Goal: Find contact information

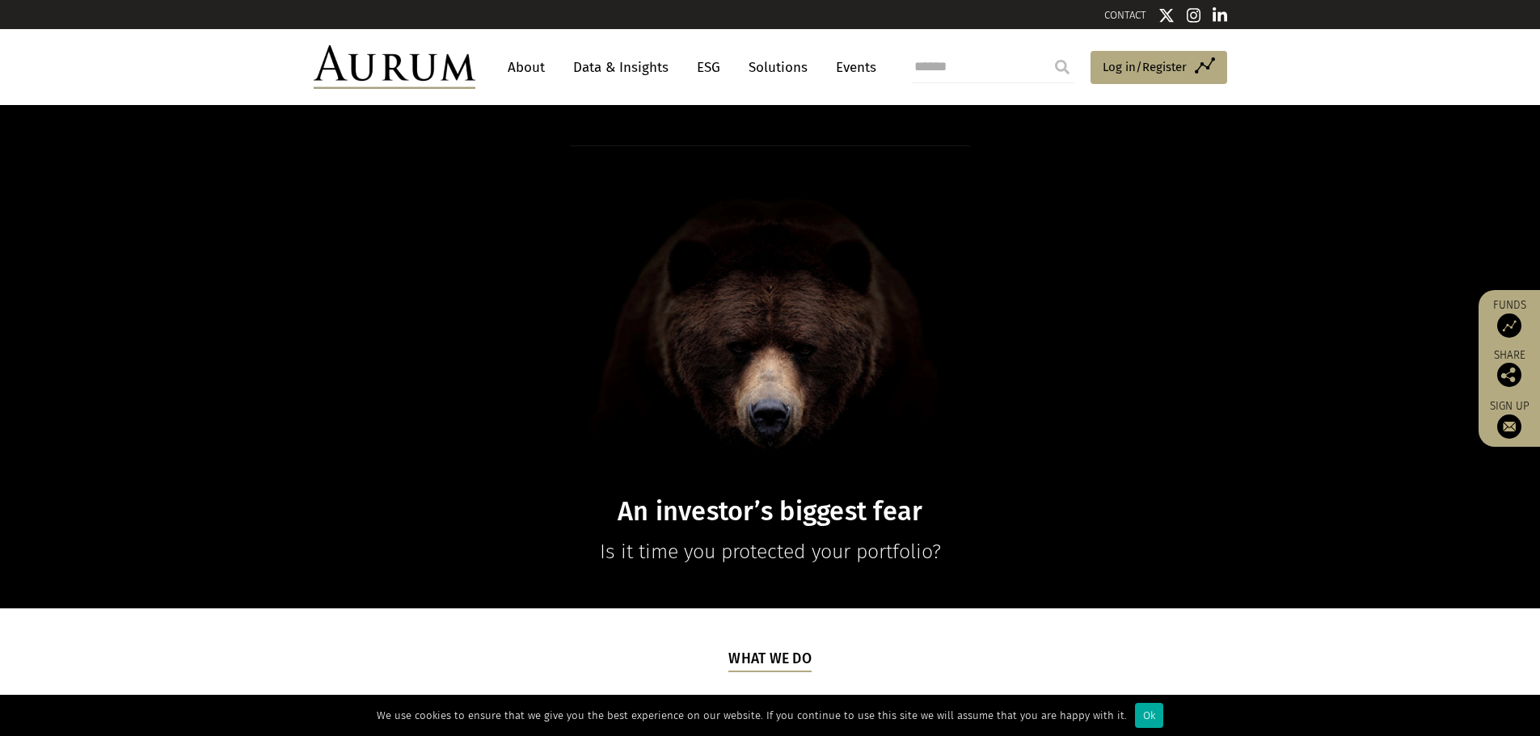
click at [1131, 9] on link "CONTACT" at bounding box center [1125, 15] width 42 height 12
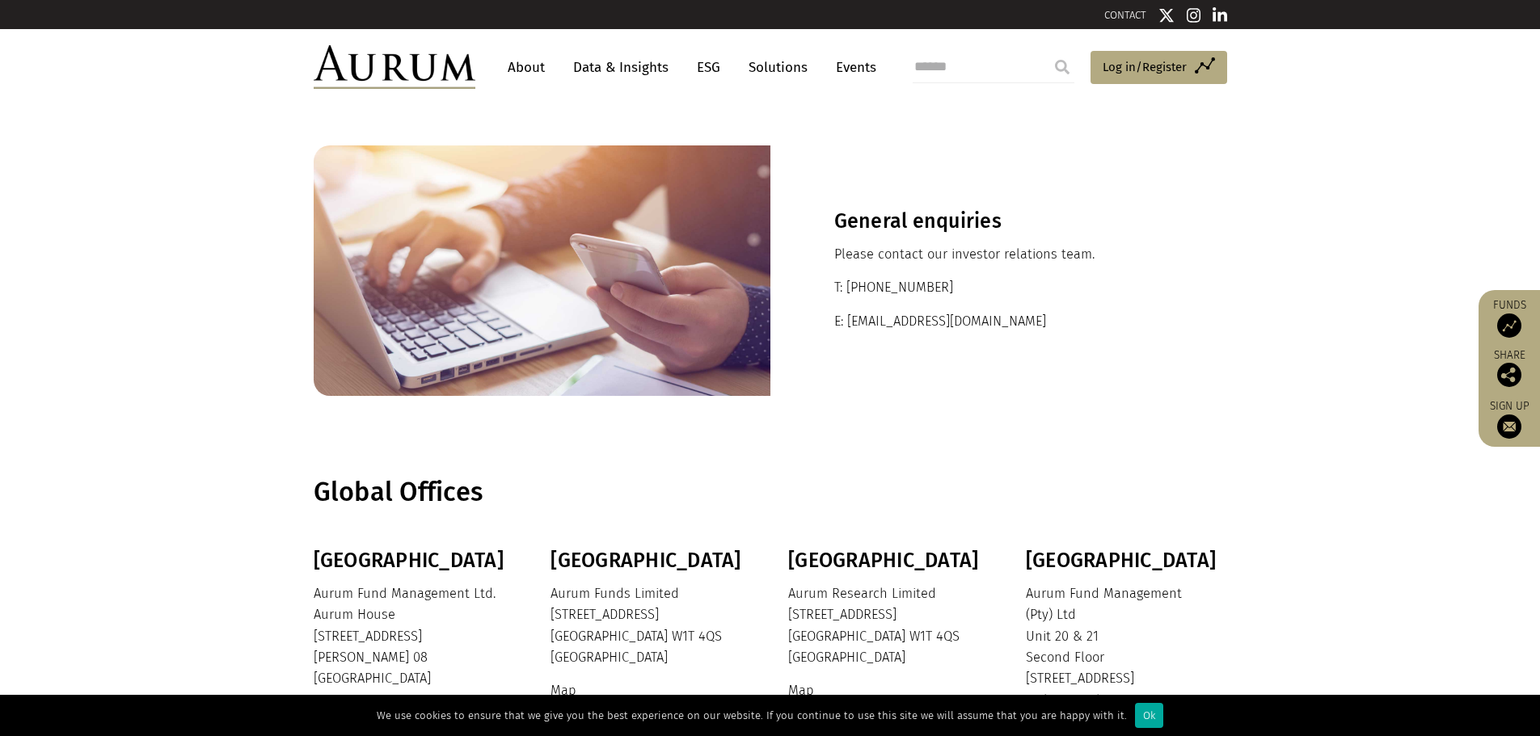
click at [526, 62] on link "About" at bounding box center [526, 68] width 53 height 30
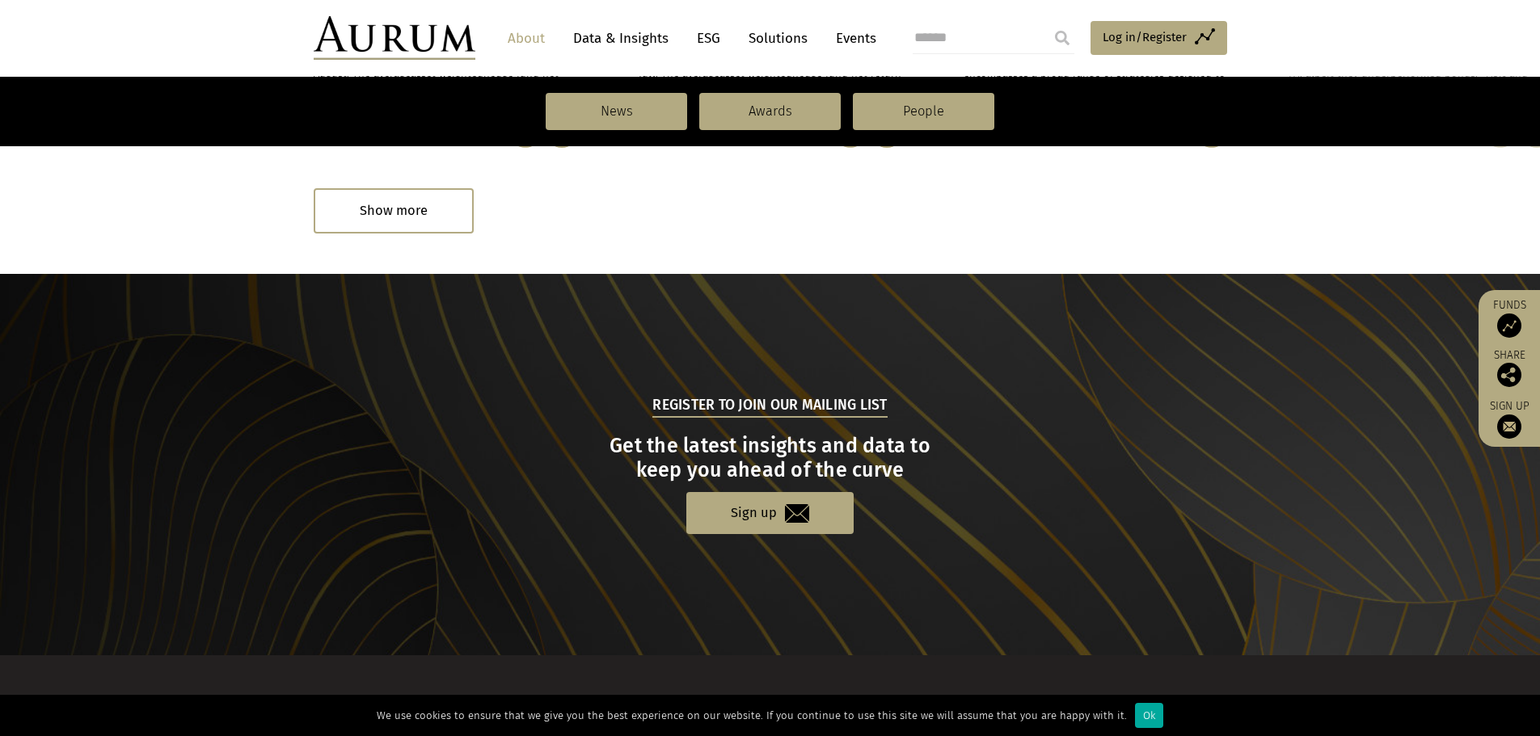
scroll to position [1676, 0]
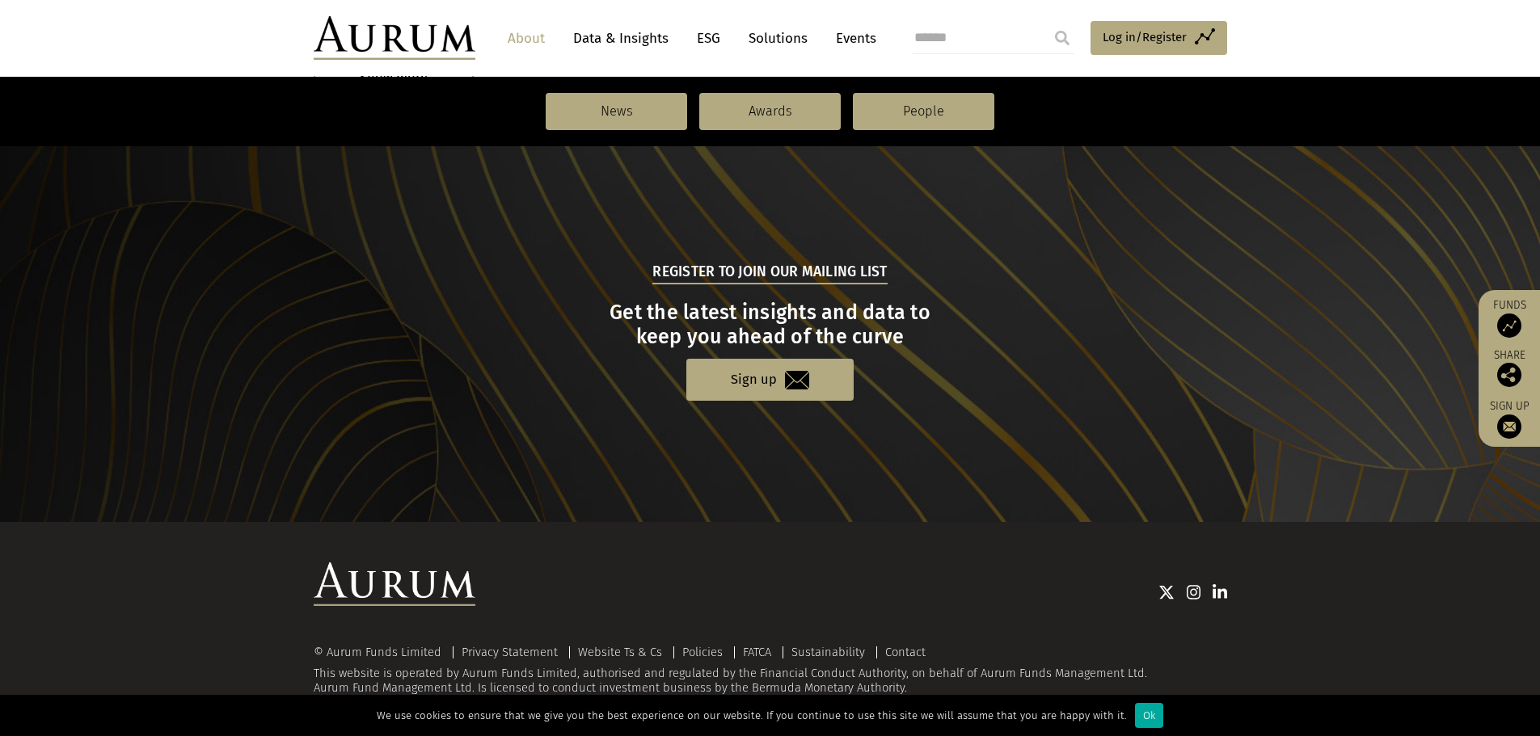
click at [1188, 592] on img at bounding box center [1194, 592] width 15 height 16
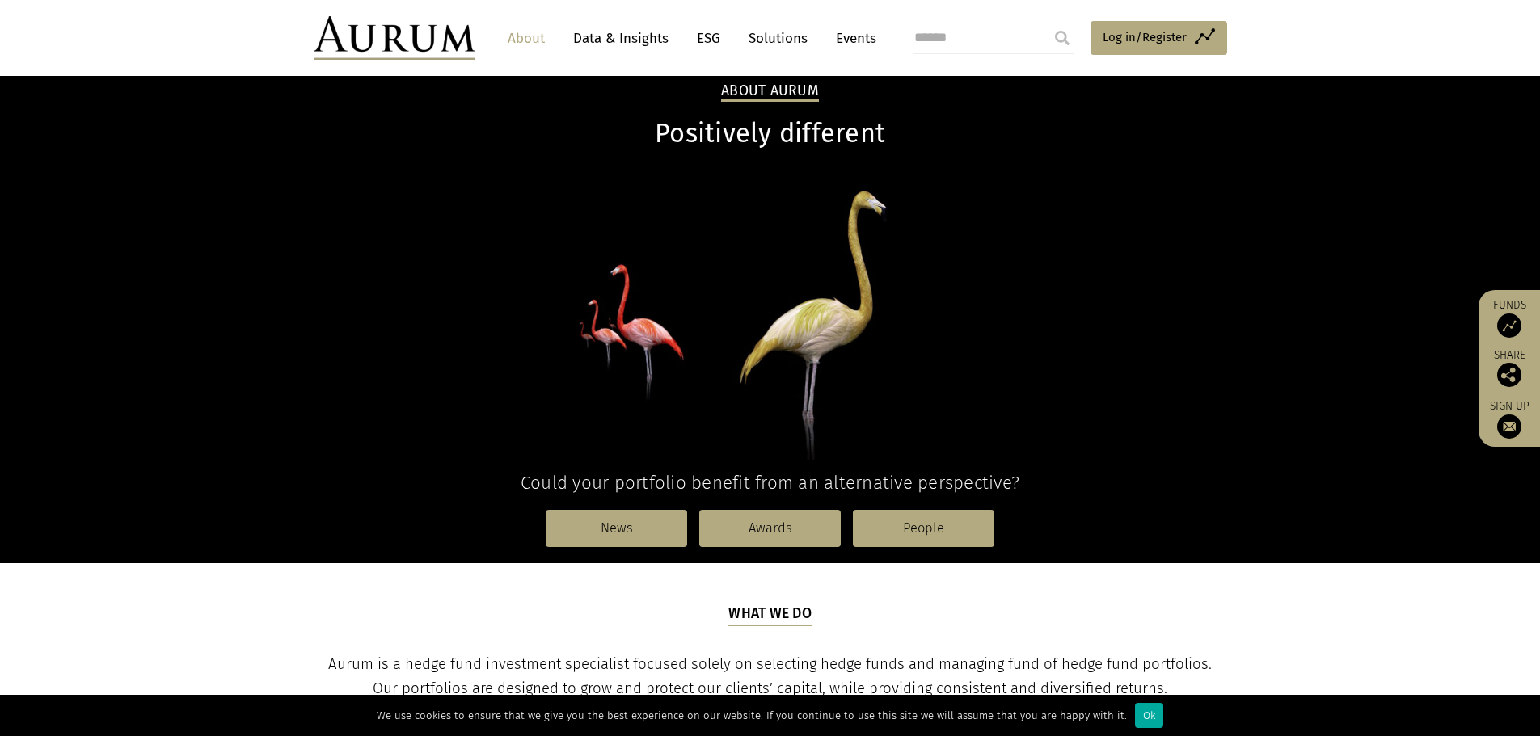
scroll to position [0, 0]
